Goal: Task Accomplishment & Management: Manage account settings

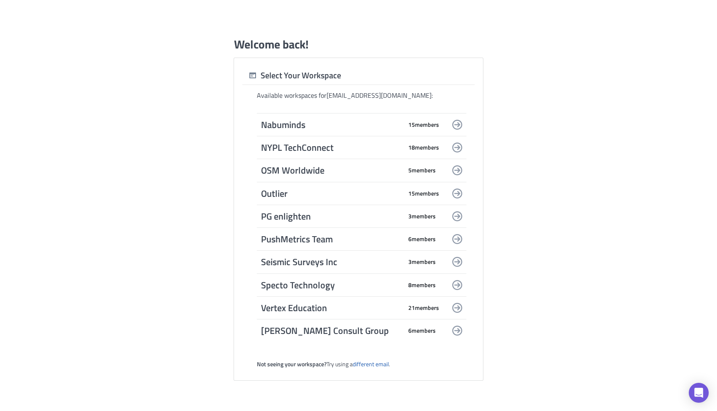
scroll to position [1033, 0]
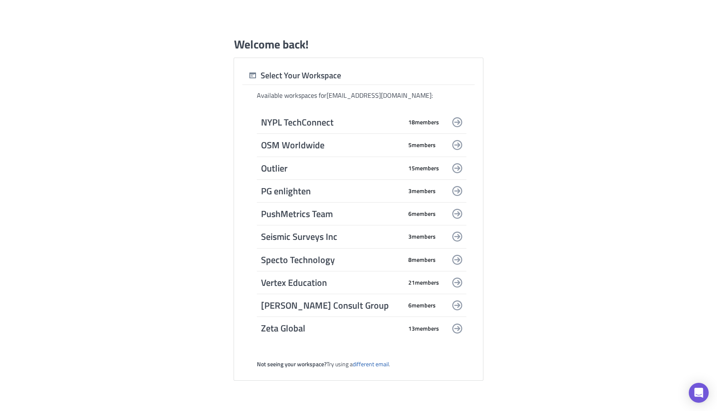
click at [313, 208] on span "PushMetrics Team" at bounding box center [331, 214] width 141 height 12
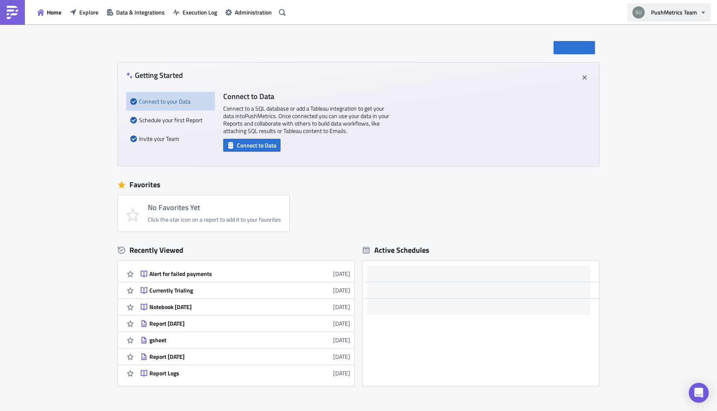
click at [698, 15] on button "PushMetrics Team" at bounding box center [668, 12] width 83 height 18
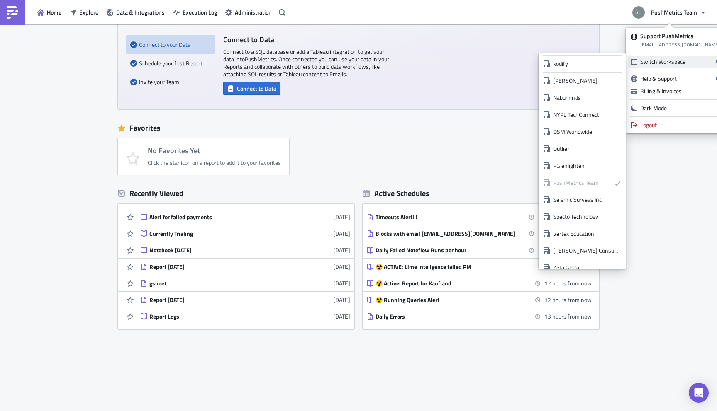
scroll to position [604, 0]
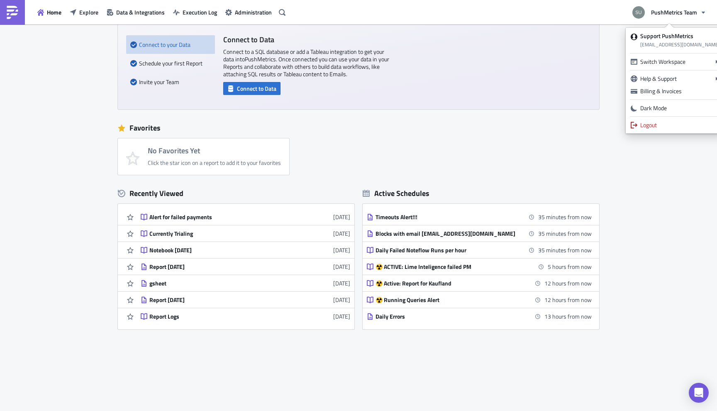
click at [653, 238] on div "New Getting Started Connect to your Data Schedule your first Report Invite your…" at bounding box center [358, 190] width 717 height 445
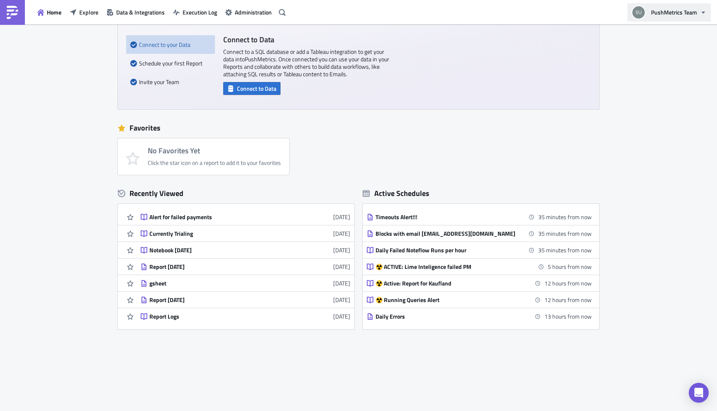
click at [690, 16] on span "PushMetrics Team" at bounding box center [674, 12] width 46 height 9
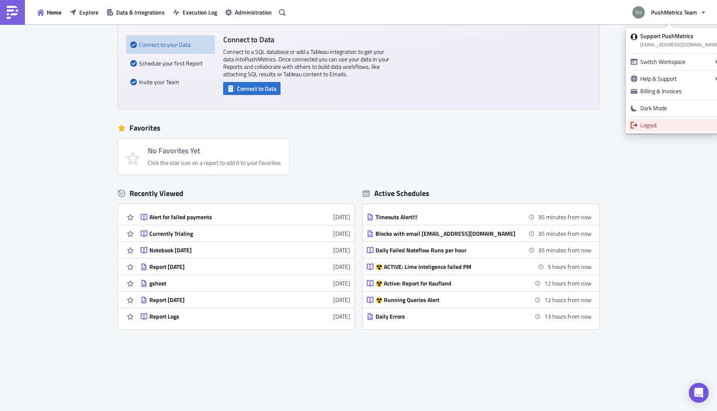
click at [657, 124] on div "Logout" at bounding box center [680, 125] width 80 height 8
